Goal: Task Accomplishment & Management: Use online tool/utility

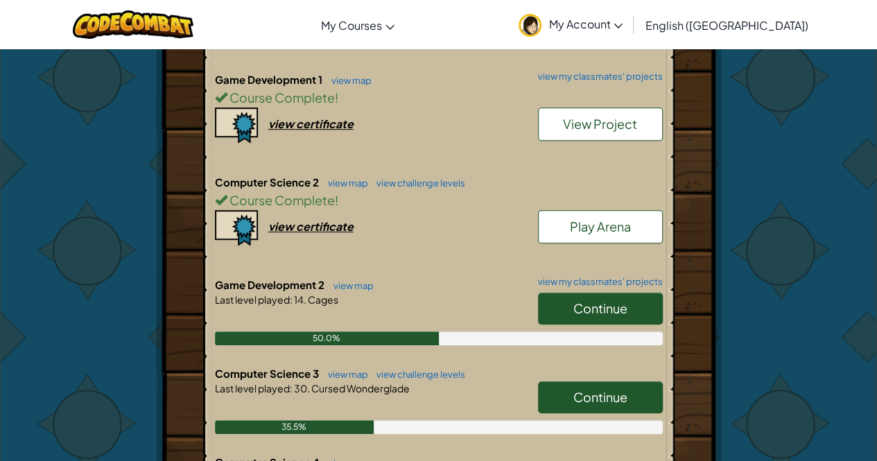
scroll to position [413, 0]
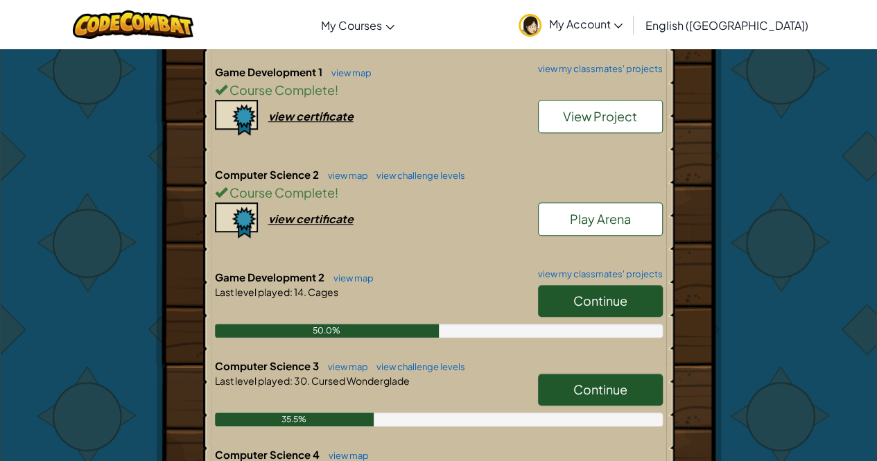
click at [587, 296] on span "Continue" at bounding box center [600, 301] width 54 height 16
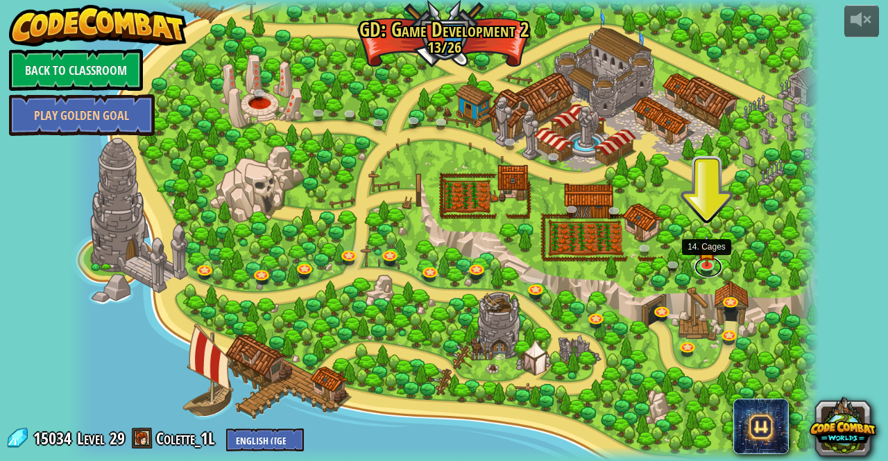
click at [710, 264] on link at bounding box center [708, 267] width 28 height 21
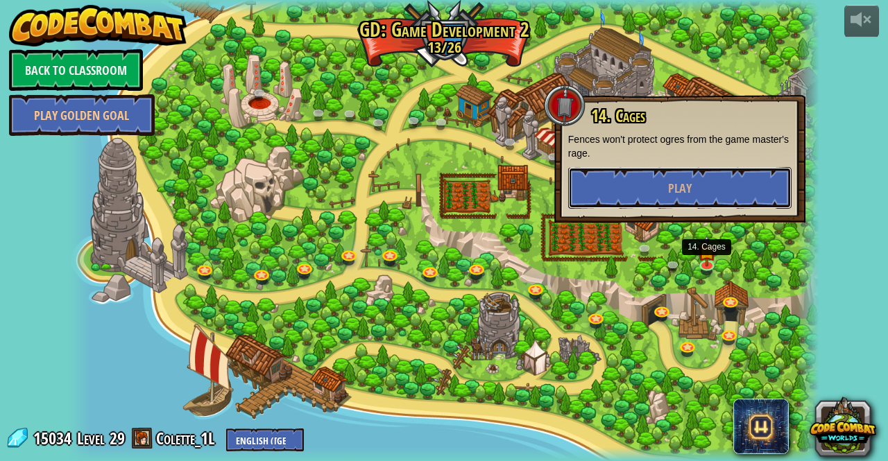
click at [641, 188] on button "Play" at bounding box center [679, 188] width 223 height 42
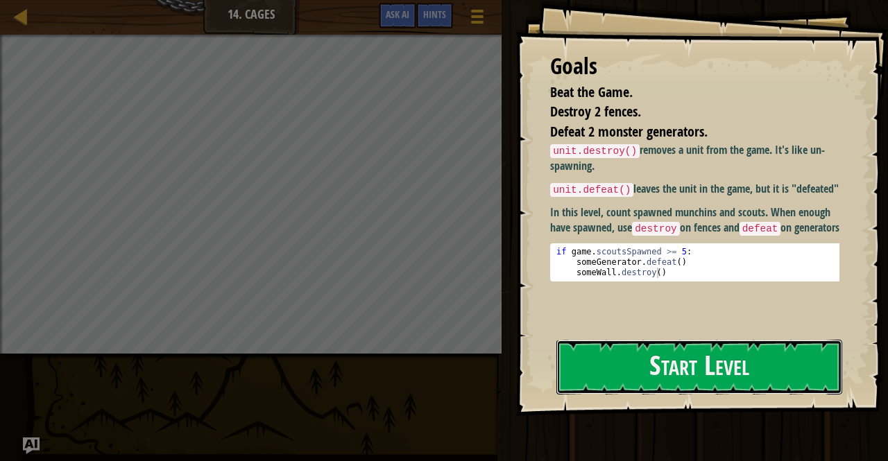
click at [625, 362] on button "Start Level" at bounding box center [699, 367] width 286 height 55
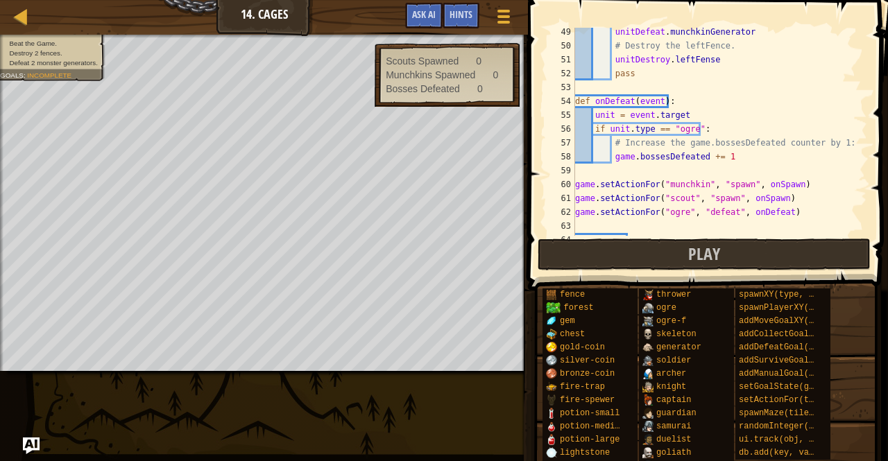
scroll to position [721, 0]
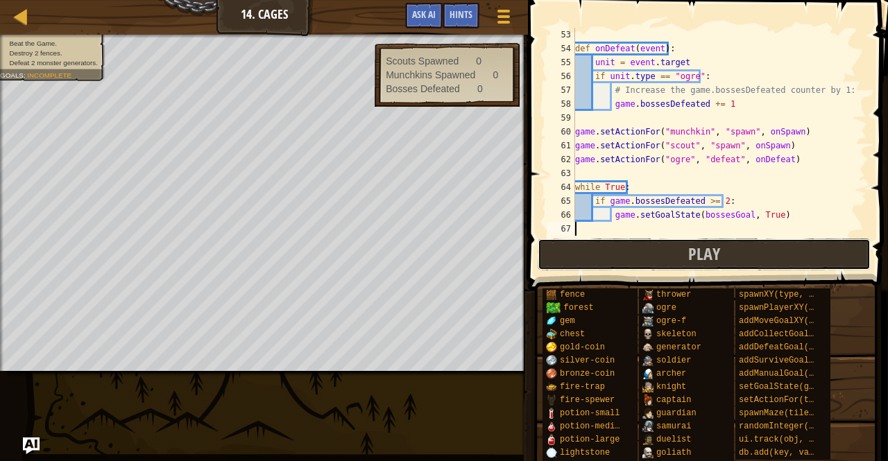
click at [681, 252] on button "Play" at bounding box center [703, 255] width 333 height 32
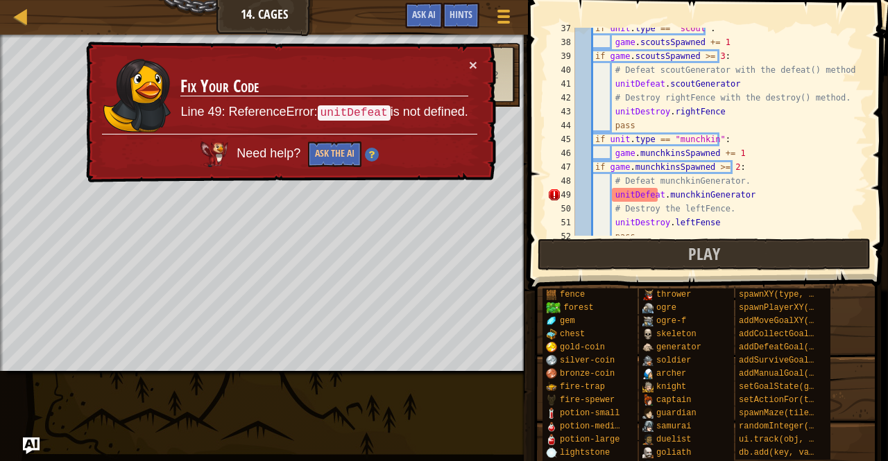
scroll to position [515, 0]
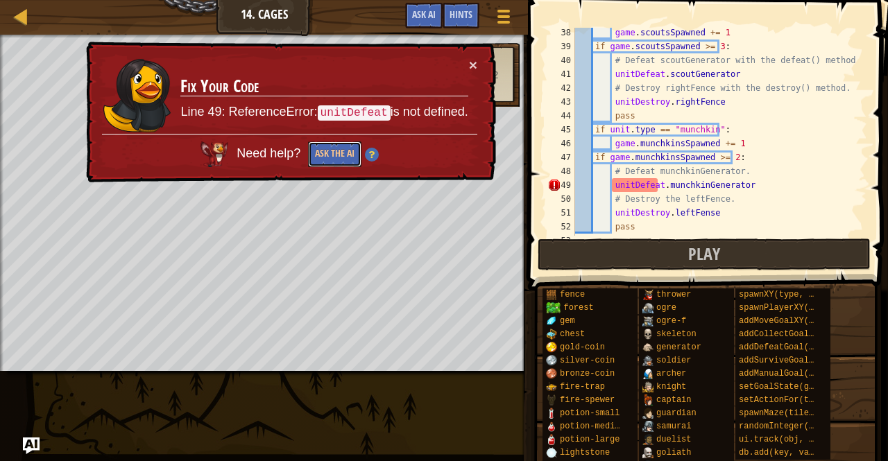
click at [348, 153] on button "Ask the AI" at bounding box center [334, 154] width 53 height 26
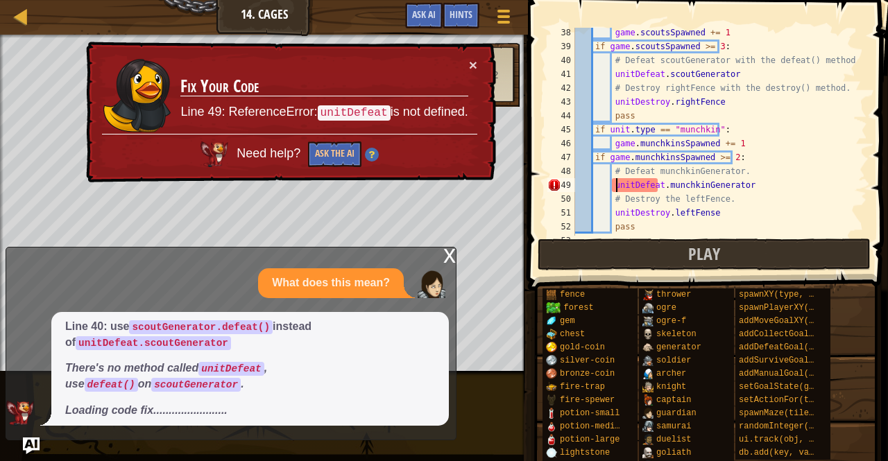
click at [616, 184] on div "game . scoutsSpawned += 1 if game . scoutsSpawned >= 3 : # Defeat scoutGenerato…" at bounding box center [714, 144] width 284 height 236
click at [610, 184] on div "game . scoutsSpawned += 1 if game . scoutsSpawned >= 3 : # Defeat scoutGenerato…" at bounding box center [714, 144] width 284 height 236
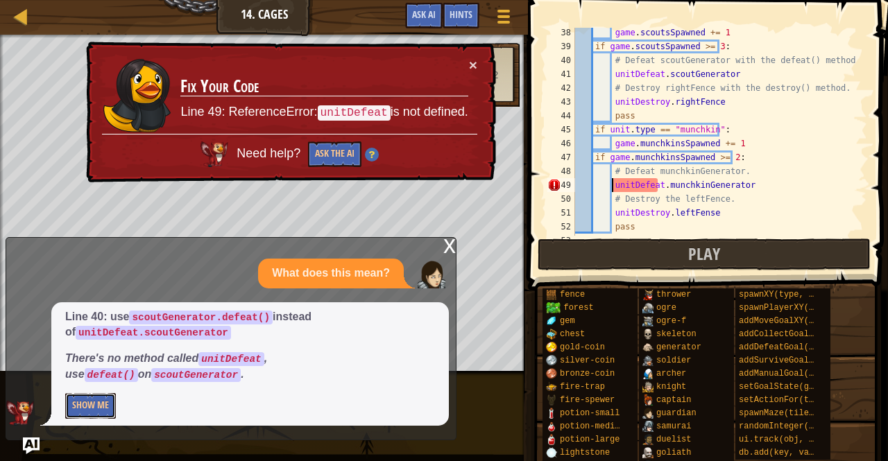
click at [74, 413] on button "Show Me" at bounding box center [90, 406] width 51 height 26
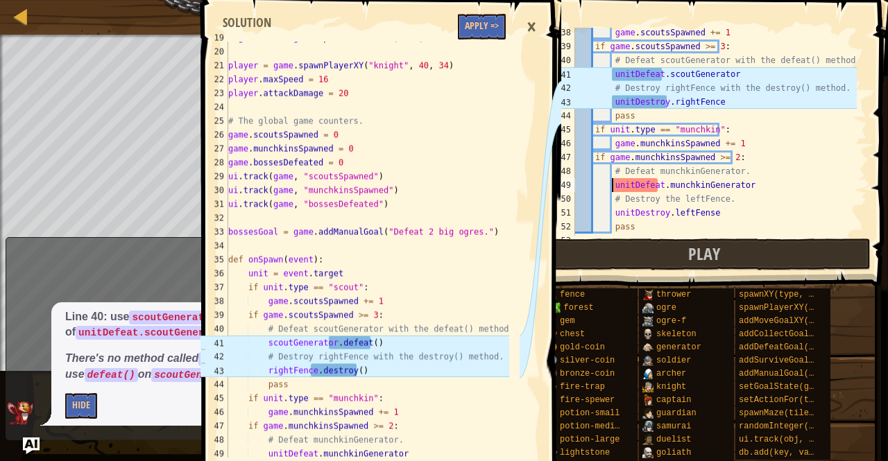
scroll to position [261, 0]
click at [482, 24] on button "Apply =>" at bounding box center [482, 27] width 48 height 26
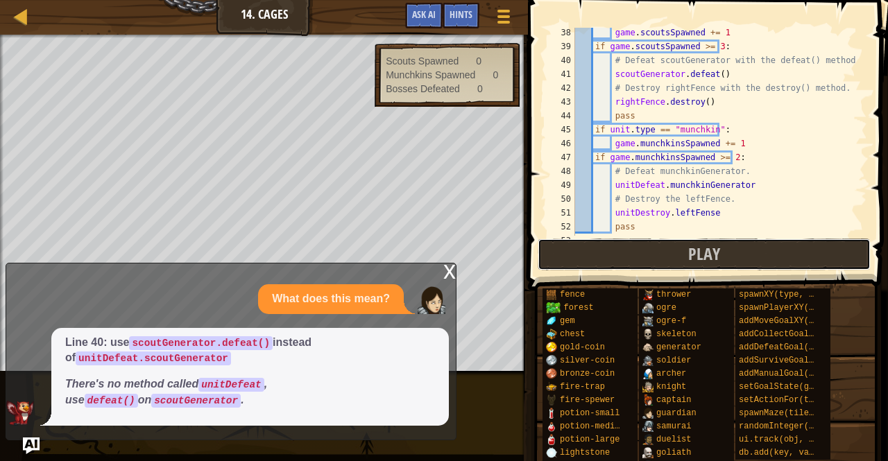
click at [630, 254] on button "Play" at bounding box center [703, 255] width 333 height 32
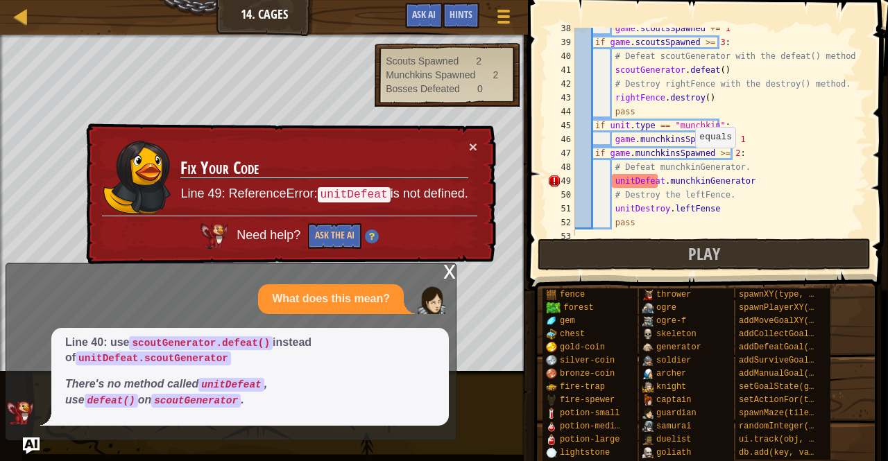
scroll to position [519, 0]
drag, startPoint x: 612, startPoint y: 180, endPoint x: 739, endPoint y: 178, distance: 126.2
click at [739, 178] on div "game . scoutsSpawned += 1 if game . scoutsSpawned >= 3 : # Defeat scoutGenerato…" at bounding box center [714, 139] width 284 height 236
type textarea "unitDefeat.munchkinGenerator"
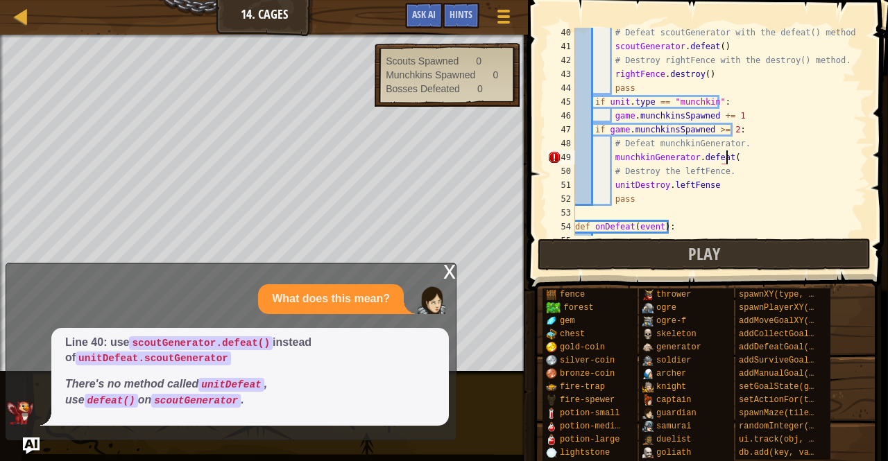
scroll to position [6, 12]
click at [663, 246] on button "Play" at bounding box center [703, 255] width 333 height 32
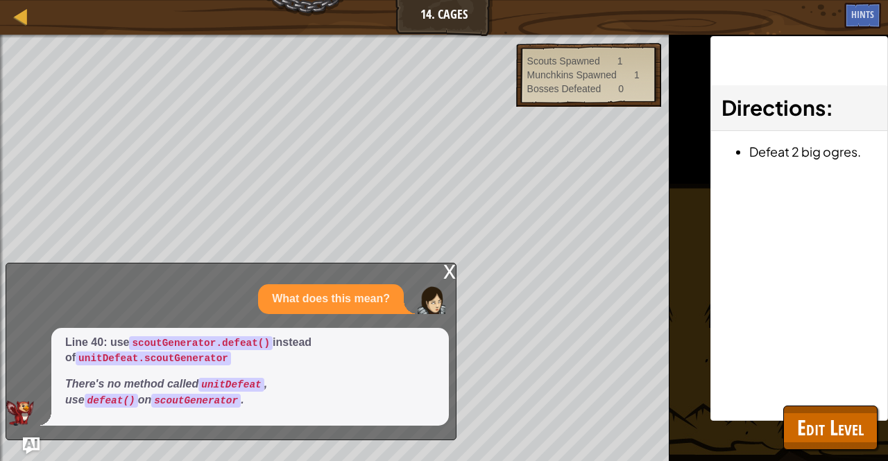
click at [454, 274] on div "x" at bounding box center [449, 271] width 12 height 14
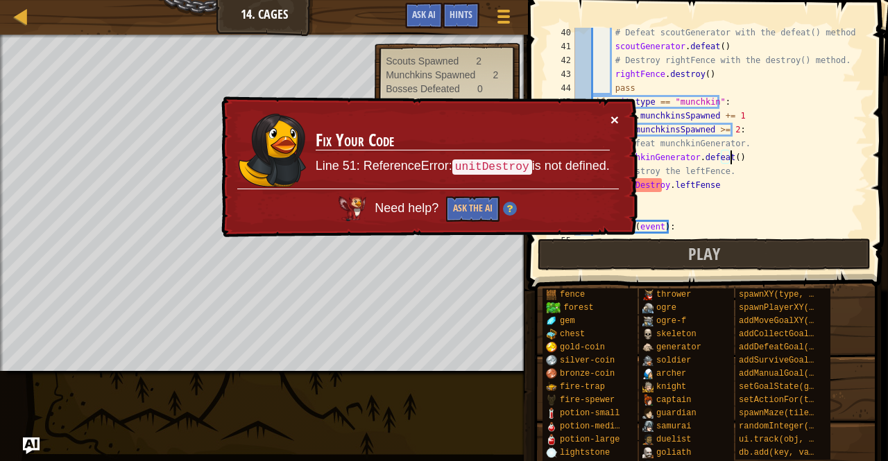
click at [610, 118] on button "×" at bounding box center [614, 120] width 8 height 15
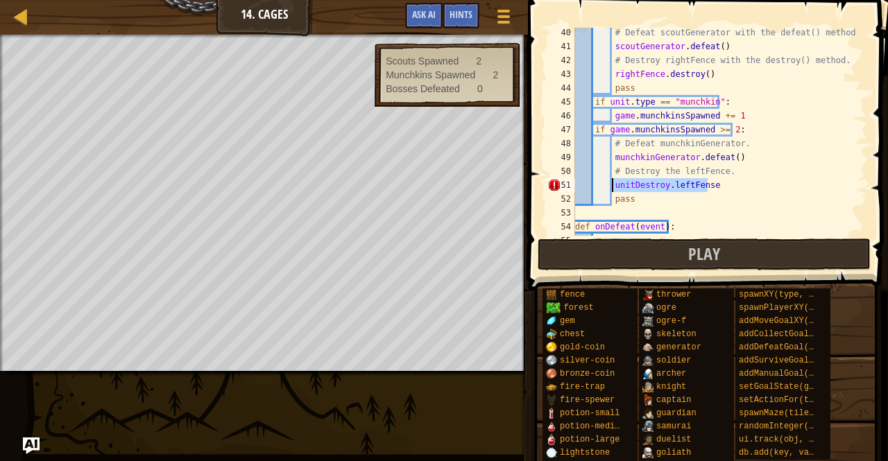
drag, startPoint x: 710, startPoint y: 183, endPoint x: 610, endPoint y: 188, distance: 100.7
click at [610, 188] on div "# Defeat scoutGenerator with the defeat() method. scoutGenerator . defeat ( ) #…" at bounding box center [714, 144] width 284 height 236
type textarea "leftFence.defeat()"
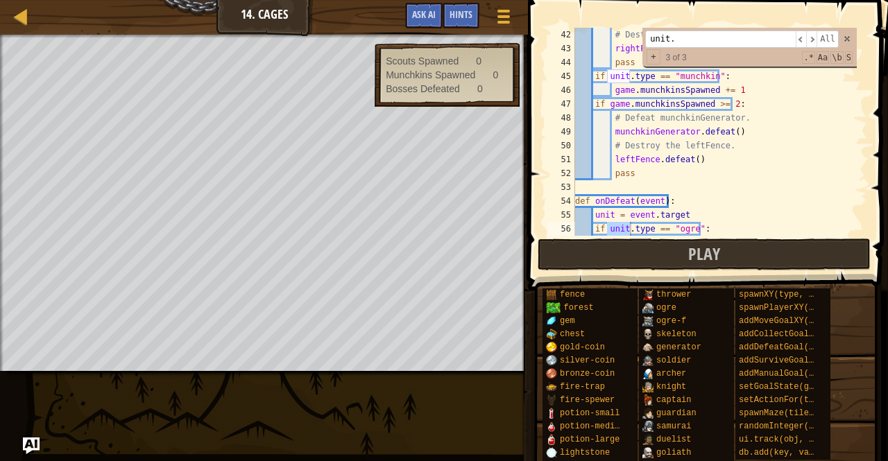
scroll to position [569, 0]
type input "unitDefea"
click at [845, 37] on span at bounding box center [847, 39] width 10 height 10
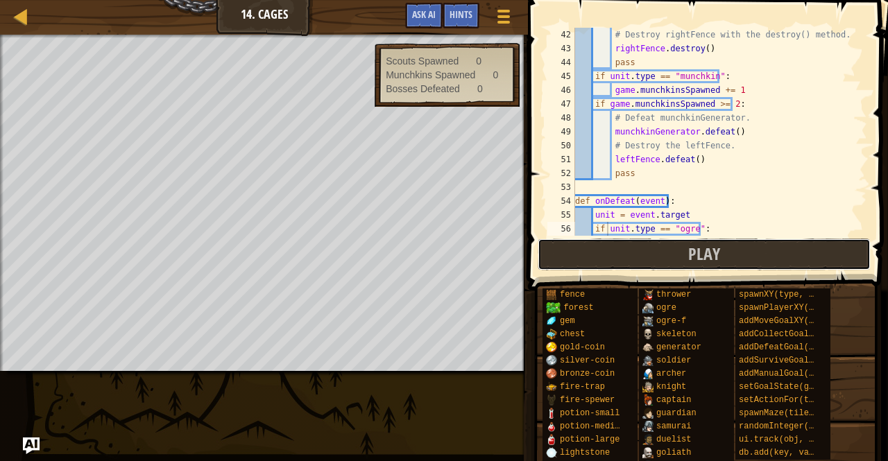
click at [732, 248] on button "Play" at bounding box center [703, 255] width 333 height 32
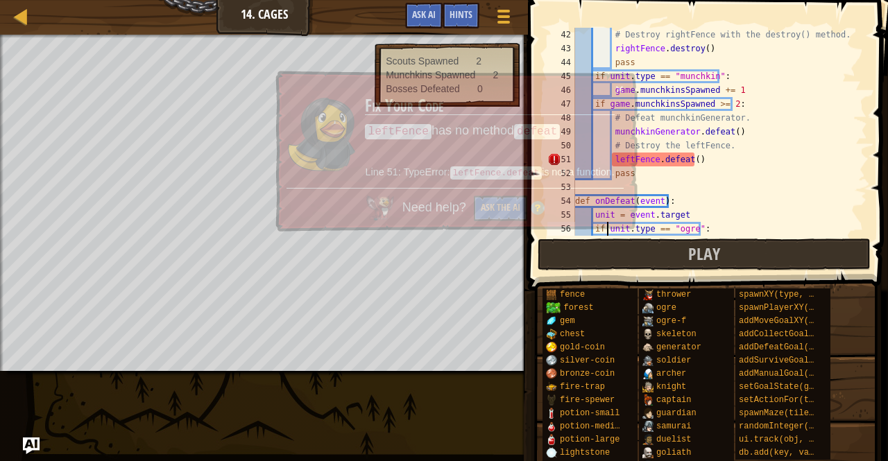
click at [447, 213] on div "Need help? Ask the AI" at bounding box center [454, 204] width 337 height 39
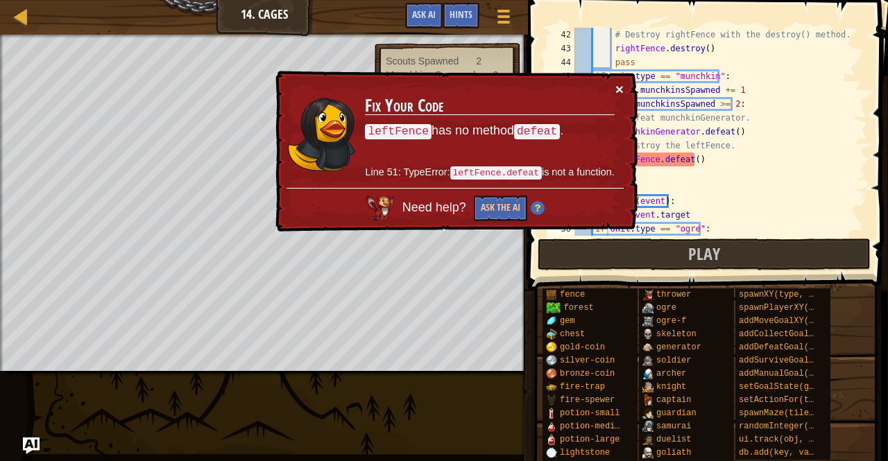
drag, startPoint x: 619, startPoint y: 91, endPoint x: 519, endPoint y: 174, distance: 130.0
click at [519, 174] on div "× Fix Your Code leftFence has no method defeat . Line 51: TypeError: leftFence.…" at bounding box center [455, 150] width 367 height 167
click at [507, 199] on button "Ask the AI" at bounding box center [499, 209] width 54 height 26
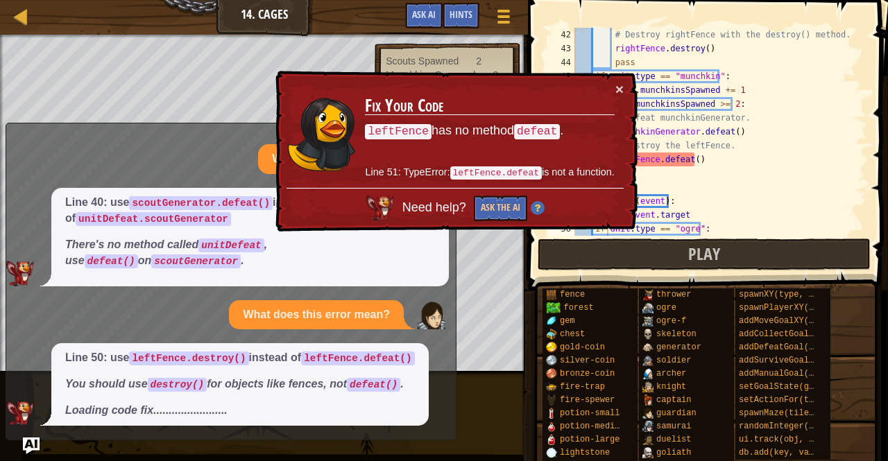
click at [625, 87] on div "× Fix Your Code leftFence has no method defeat . Line 51: TypeError: leftFence.…" at bounding box center [455, 151] width 365 height 164
click at [667, 157] on div "# Destroy rightFence with the destroy() method. rightFence . destroy ( ) pass i…" at bounding box center [714, 146] width 284 height 236
click at [620, 89] on button "×" at bounding box center [620, 90] width 9 height 15
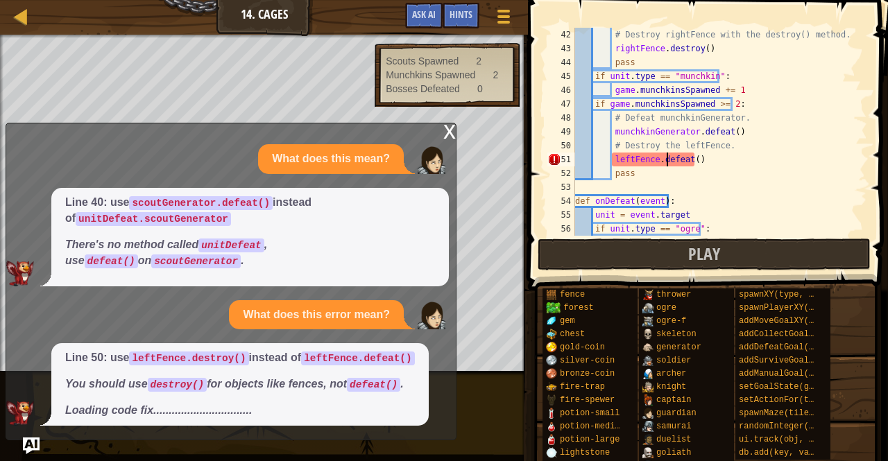
click at [664, 159] on div "# Destroy rightFence with the destroy() method. rightFence . destroy ( ) pass i…" at bounding box center [714, 146] width 284 height 236
type textarea "leftFence.destroy()"
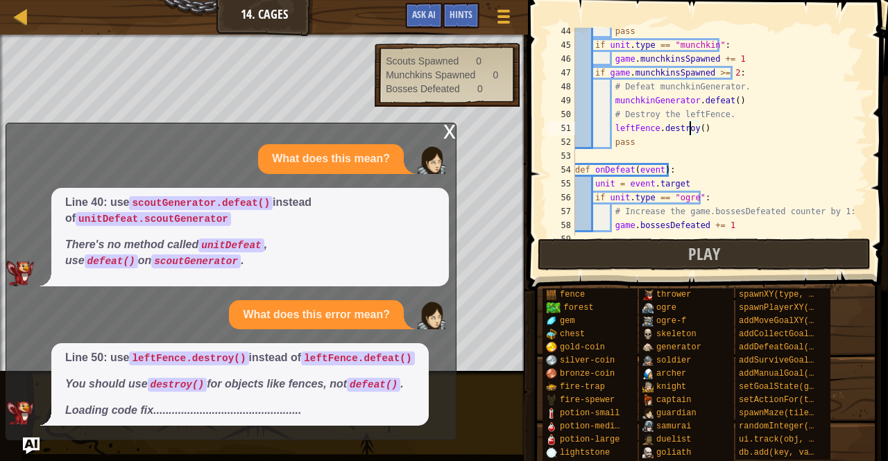
scroll to position [600, 0]
click at [685, 268] on button "Play" at bounding box center [703, 255] width 333 height 32
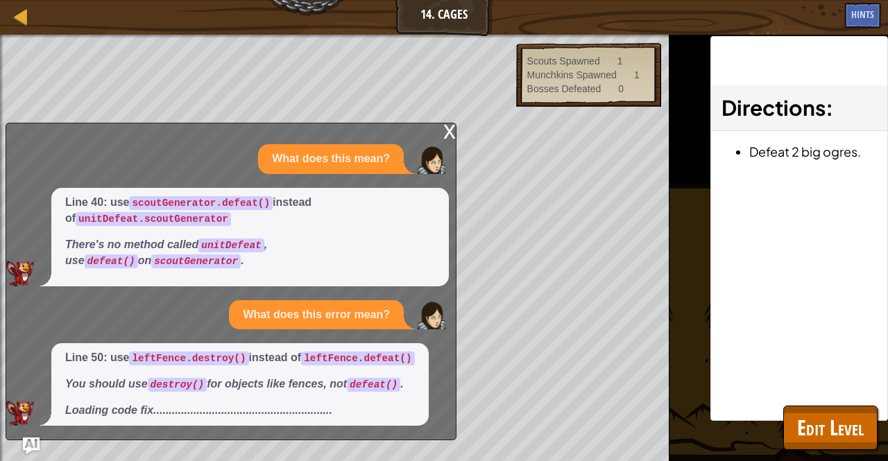
click at [449, 125] on div "x" at bounding box center [449, 130] width 12 height 14
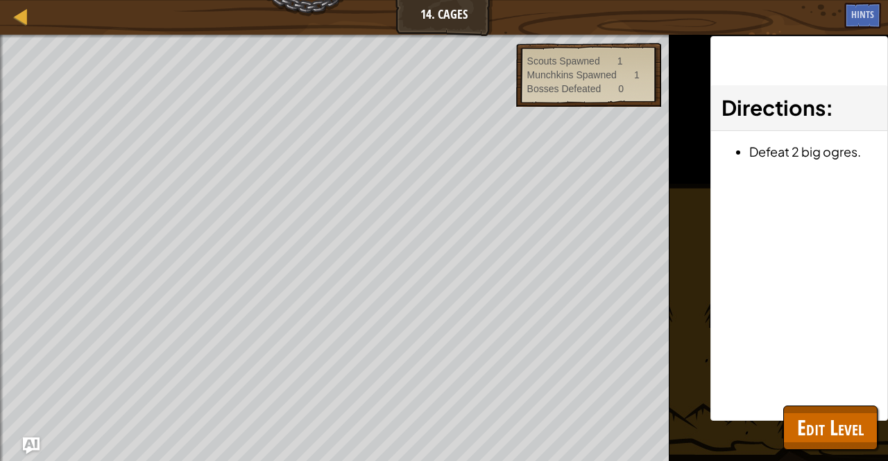
scroll to position [372, 0]
click at [0, 0] on div "x What does this mean? Line 40: use scoutGenerator.defeat() instead of unitDefe…" at bounding box center [0, 0] width 0 height 0
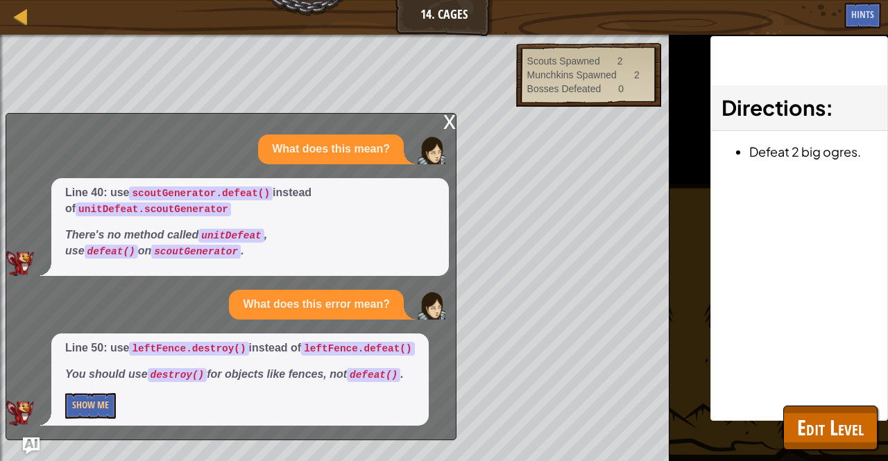
click at [450, 166] on div "x What does this mean? Line 40: use scoutGenerator.defeat() instead of unitDefe…" at bounding box center [231, 276] width 451 height 327
click at [447, 128] on div "x" at bounding box center [449, 121] width 12 height 14
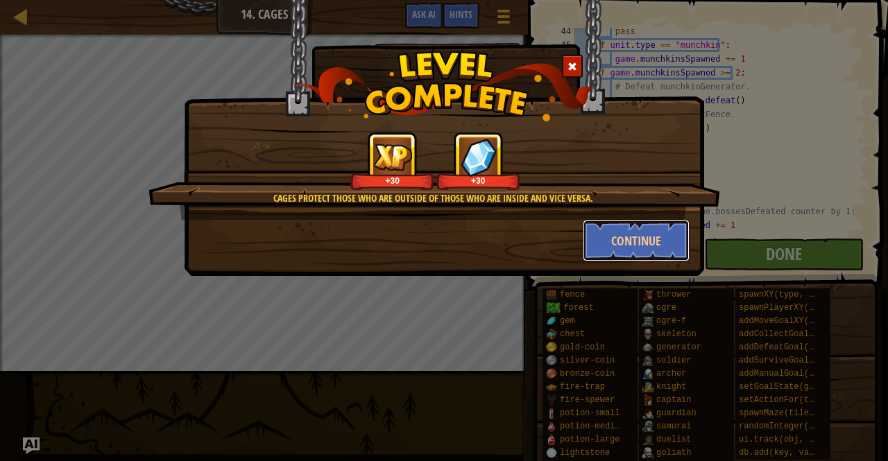
click at [666, 234] on button "Continue" at bounding box center [635, 241] width 107 height 42
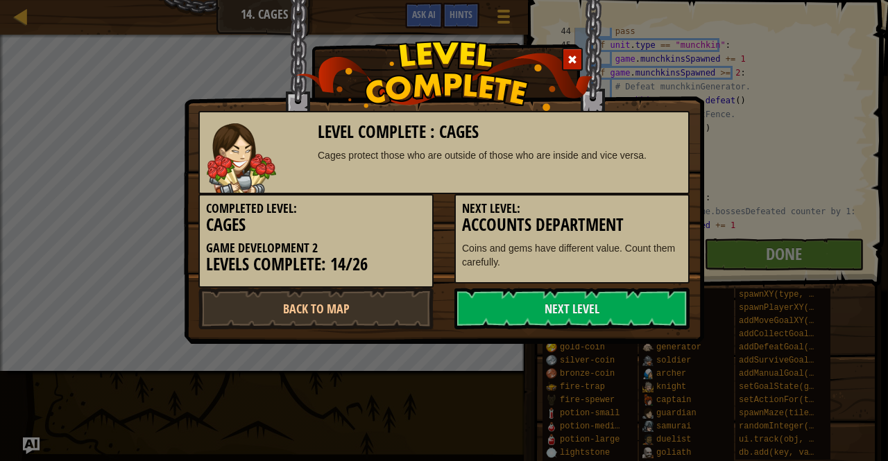
click at [556, 308] on link "Next Level" at bounding box center [571, 309] width 235 height 42
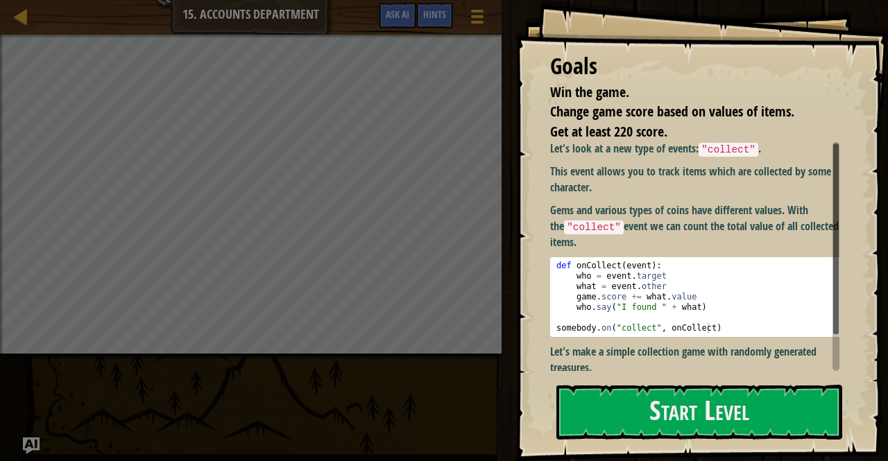
scroll to position [1, 0]
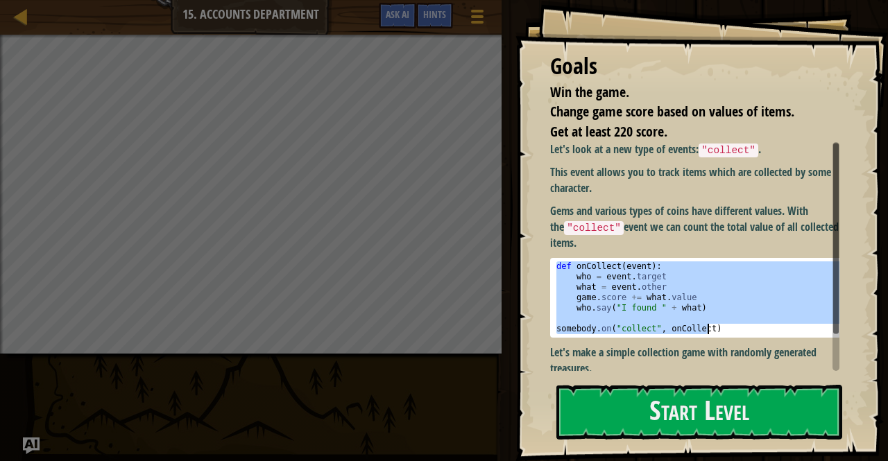
drag, startPoint x: 555, startPoint y: 263, endPoint x: 709, endPoint y: 331, distance: 168.9
click at [709, 331] on div "def onCollect ( event ) : who = event . target what = event . other game . scor…" at bounding box center [699, 308] width 293 height 94
type textarea "somebody.on("collect", onCollect)"
